Goal: Navigation & Orientation: Go to known website

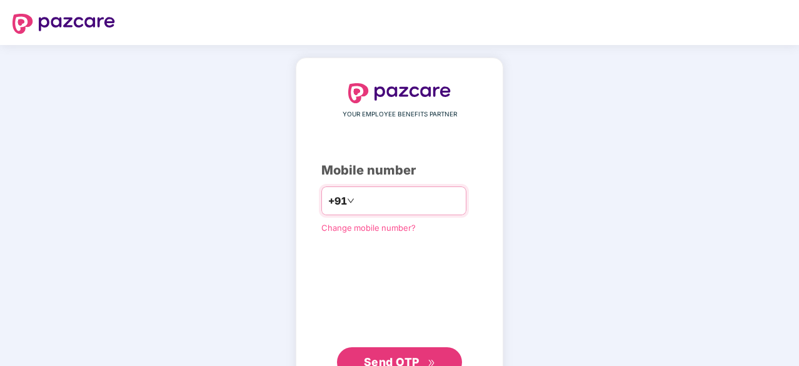
type input "**********"
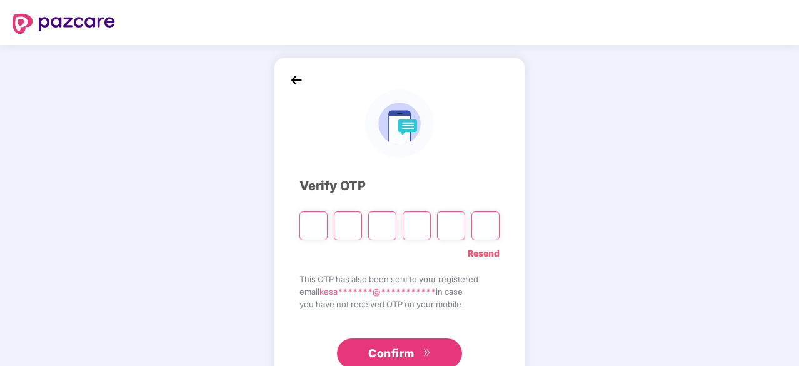
type input "*"
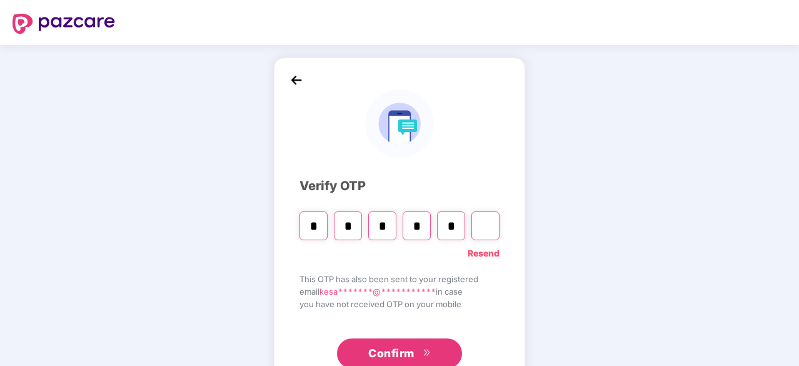
type input "*"
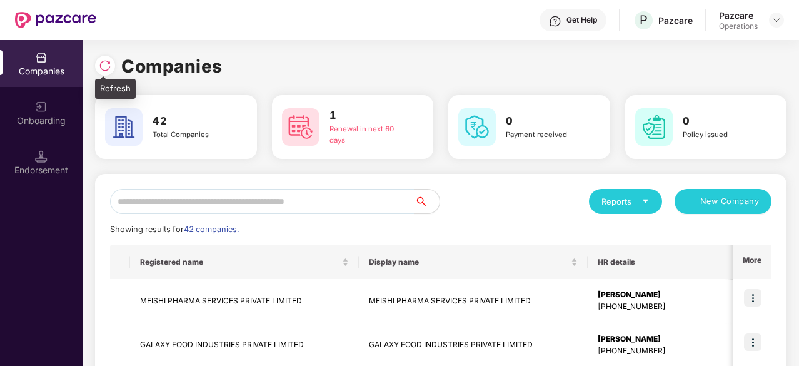
click at [95, 63] on div at bounding box center [105, 66] width 20 height 20
